Goal: Transaction & Acquisition: Obtain resource

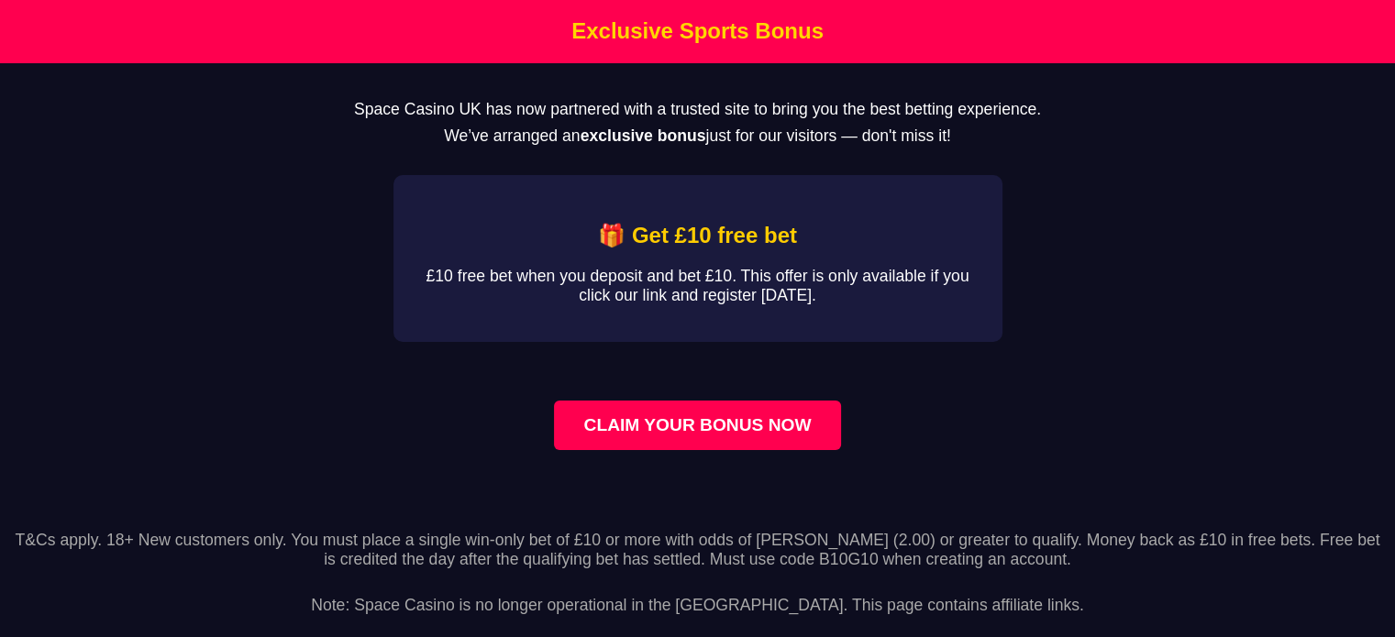
scroll to position [33, 0]
click at [747, 409] on link "CLAIM YOUR BONUS NOW" at bounding box center [697, 426] width 286 height 50
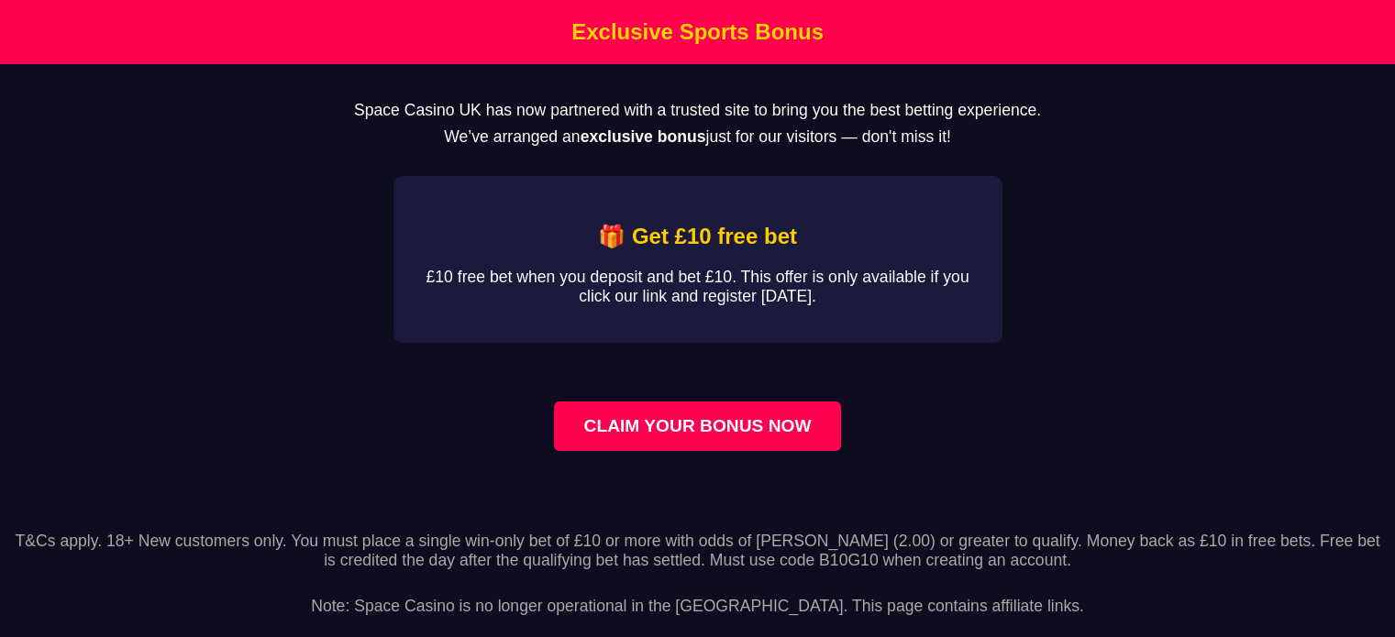
click at [693, 451] on link "CLAIM YOUR BONUS NOW" at bounding box center [697, 427] width 286 height 50
